Goal: Navigation & Orientation: Find specific page/section

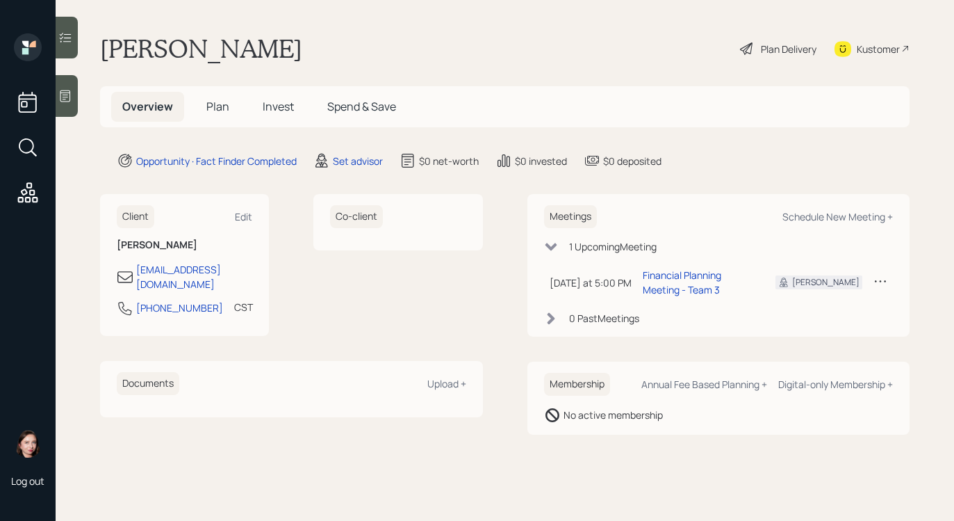
click at [71, 97] on icon at bounding box center [65, 96] width 14 height 14
